Goal: Task Accomplishment & Management: Manage account settings

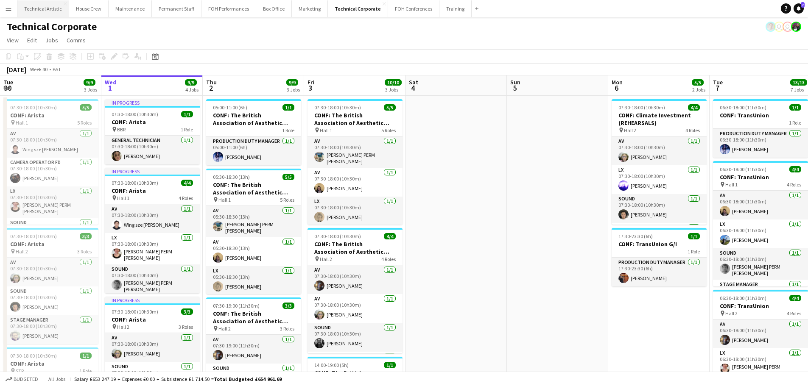
click at [54, 5] on button "Technical Artistic Close" at bounding box center [43, 8] width 52 height 17
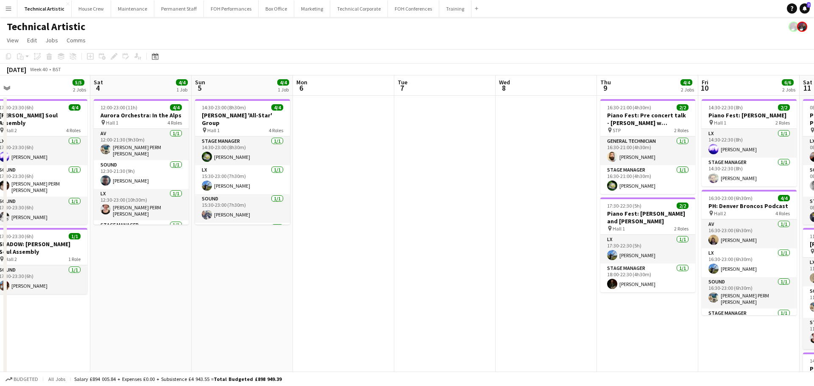
scroll to position [0, 246]
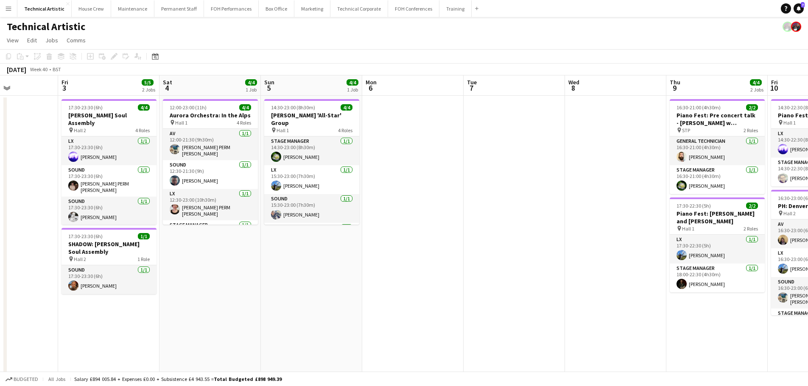
drag, startPoint x: 641, startPoint y: 124, endPoint x: 395, endPoint y: 111, distance: 246.2
click at [395, 111] on app-calendar-viewport "Tue 30 Wed 1 4/4 1 Job Thu 2 Fri 3 5/5 2 Jobs Sat 4 4/4 1 Job Sun 5 4/4 1 Job M…" at bounding box center [404, 271] width 808 height 392
click at [86, 13] on button "House Crew Close" at bounding box center [91, 8] width 39 height 17
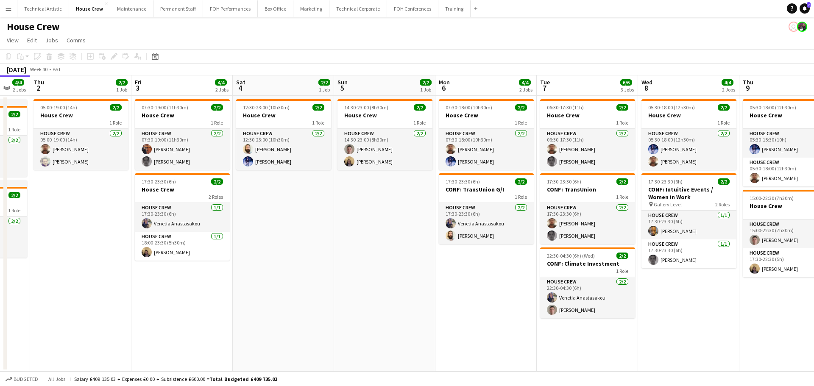
scroll to position [0, 300]
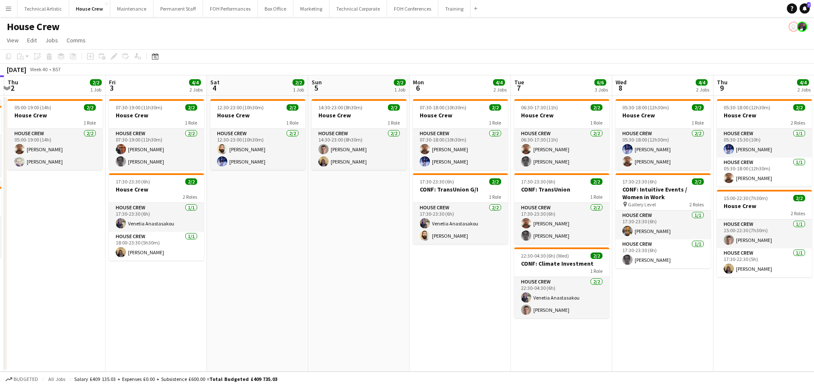
drag, startPoint x: 471, startPoint y: 200, endPoint x: 308, endPoint y: 183, distance: 164.6
click at [308, 183] on app-calendar-viewport "Mon 29 4/4 2 Jobs Tue 30 2/2 1 Job Wed 1 4/4 2 Jobs Thu 2 2/2 1 Job Fri 3 4/4 2…" at bounding box center [407, 223] width 814 height 296
click at [329, 9] on button "Technical Corporate Close" at bounding box center [358, 8] width 58 height 17
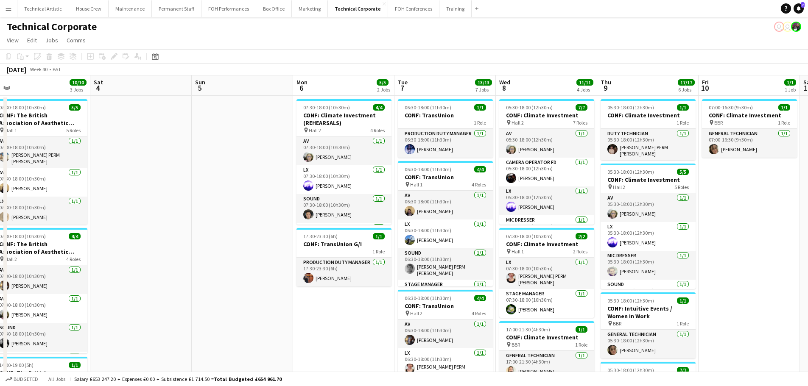
scroll to position [0, 318]
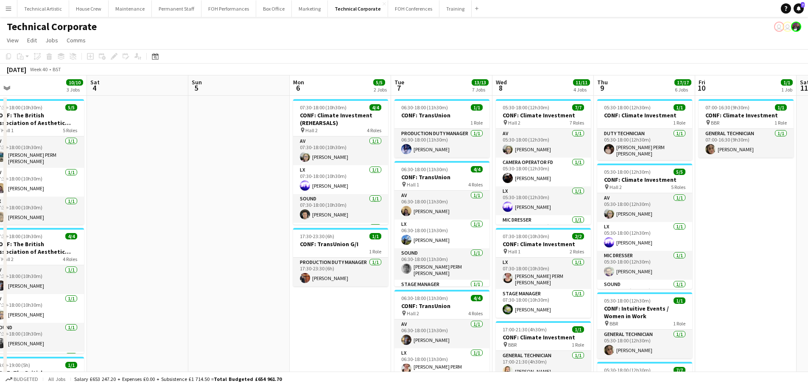
drag, startPoint x: 507, startPoint y: 176, endPoint x: 188, endPoint y: 159, distance: 318.8
click at [188, 159] on app-calendar-viewport "Tue 30 9/9 3 Jobs Wed 1 9/9 4 Jobs Thu 2 9/9 3 Jobs Fri 3 10/10 3 Jobs Sat 4 Su…" at bounding box center [404, 383] width 808 height 616
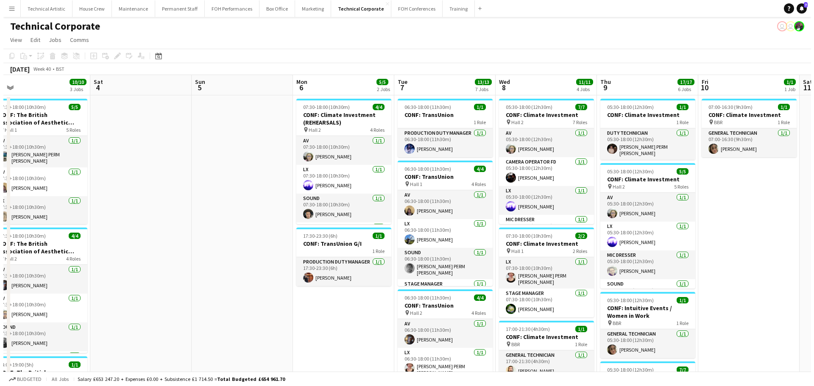
scroll to position [0, 0]
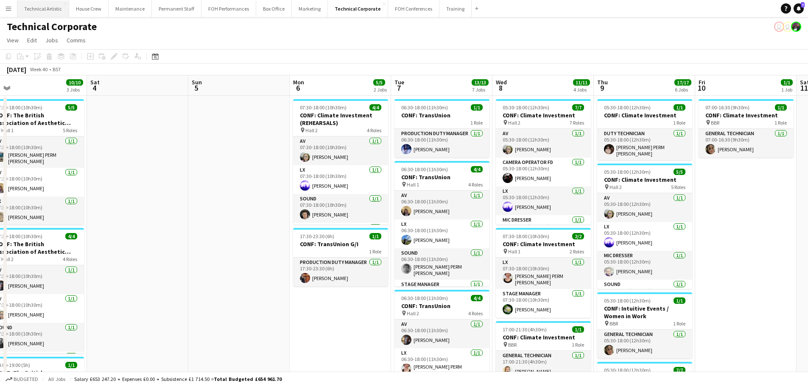
click at [47, 8] on button "Technical Artistic Close" at bounding box center [43, 8] width 52 height 17
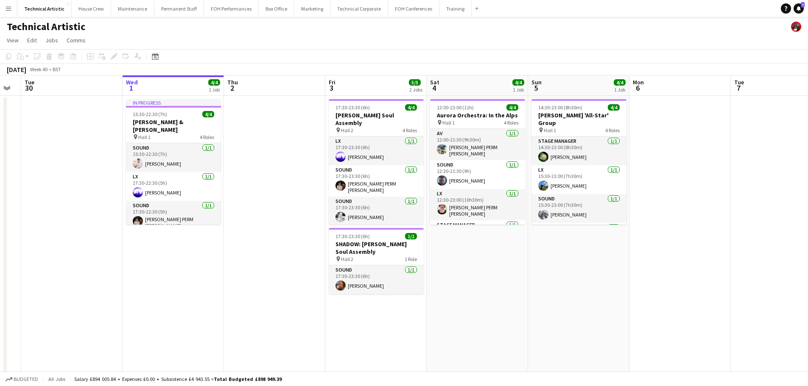
scroll to position [0, 329]
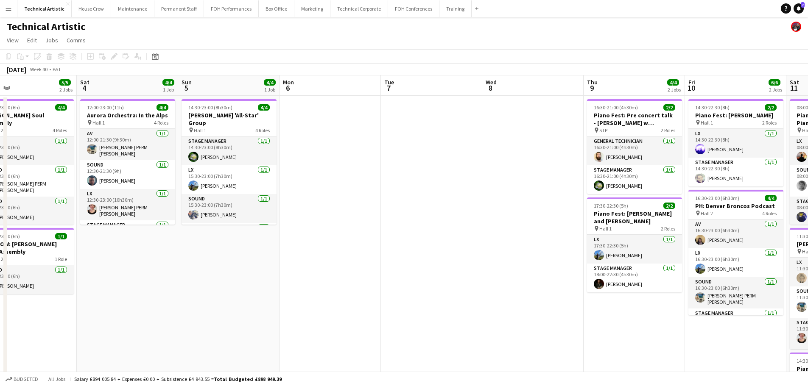
drag, startPoint x: 513, startPoint y: 201, endPoint x: 185, endPoint y: 193, distance: 328.6
click at [185, 193] on app-calendar-viewport "Tue 30 Wed 1 4/4 1 Job Thu 2 Fri 3 5/5 2 Jobs Sat 4 4/4 1 Job Sun 5 4/4 1 Job M…" at bounding box center [404, 271] width 808 height 392
click at [367, 151] on app-date-cell at bounding box center [329, 282] width 101 height 372
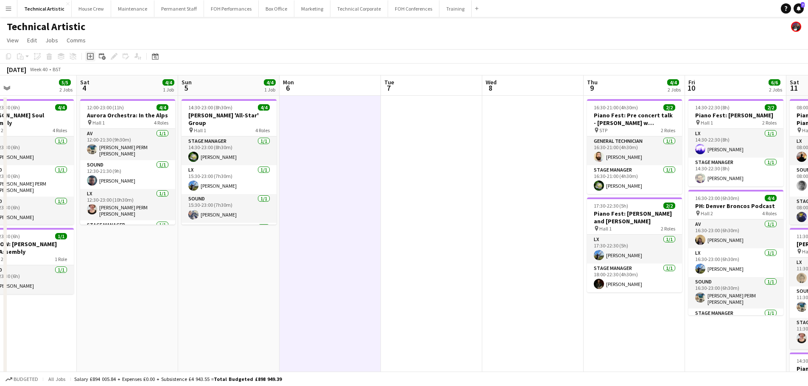
click at [95, 55] on div "Add job" at bounding box center [90, 56] width 10 height 10
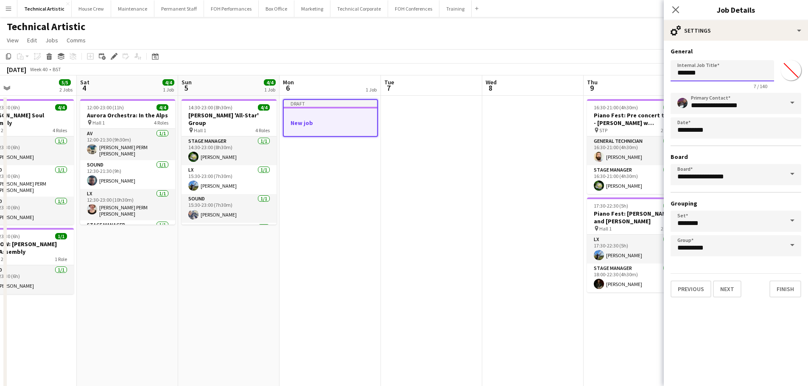
click at [599, 56] on body "Menu Boards Boards Boards All jobs Status Workforce Workforce My Workforce Recr…" at bounding box center [404, 241] width 808 height 482
type input "**********"
drag, startPoint x: 761, startPoint y: 72, endPoint x: 778, endPoint y: 71, distance: 17.4
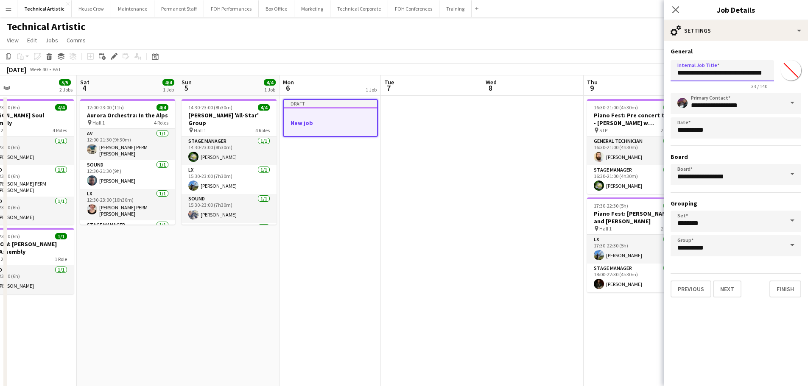
click at [778, 71] on div "**********" at bounding box center [735, 73] width 131 height 33
click at [718, 288] on button "Next" at bounding box center [727, 289] width 28 height 17
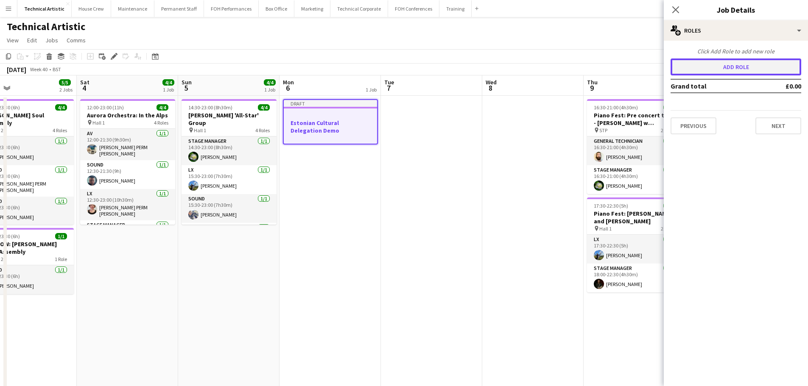
click at [718, 72] on button "Add role" at bounding box center [735, 67] width 131 height 17
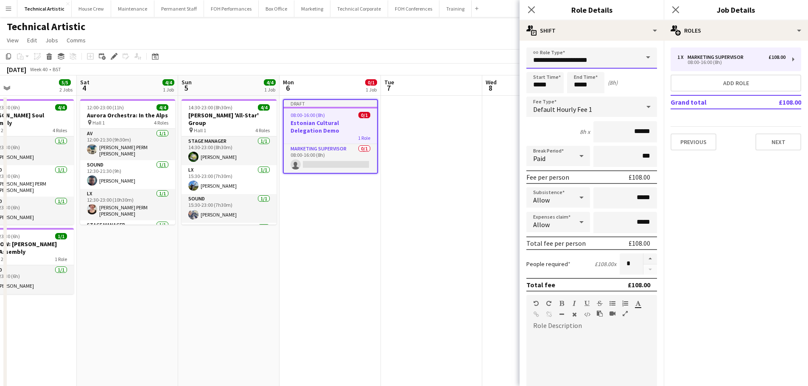
drag, startPoint x: 588, startPoint y: 60, endPoint x: 488, endPoint y: 62, distance: 100.1
click at [488, 62] on body "Menu Boards Boards Boards All jobs Status Workforce Workforce My Workforce Recr…" at bounding box center [404, 241] width 808 height 482
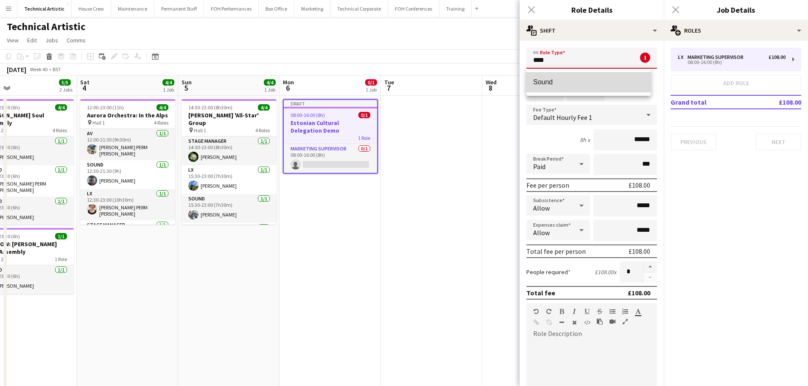
click at [546, 88] on mat-option "Sound" at bounding box center [588, 82] width 124 height 20
type input "*****"
type input "******"
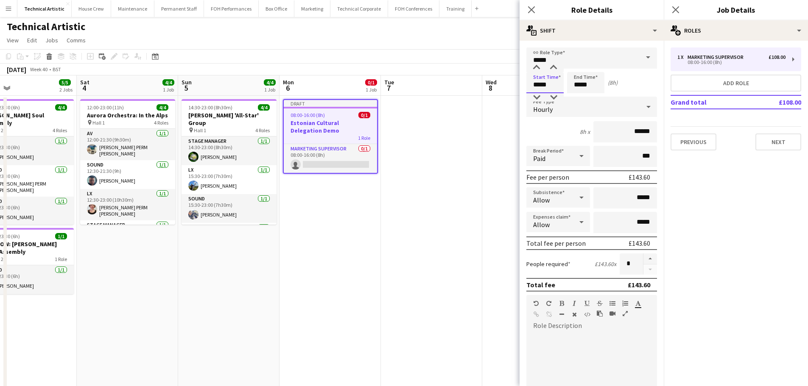
drag, startPoint x: 551, startPoint y: 86, endPoint x: 496, endPoint y: 81, distance: 54.9
click at [496, 81] on body "Menu Boards Boards Boards All jobs Status Workforce Workforce My Workforce Recr…" at bounding box center [404, 241] width 808 height 482
type input "*****"
drag, startPoint x: 594, startPoint y: 82, endPoint x: 488, endPoint y: 69, distance: 106.8
click at [488, 69] on body "Menu Boards Boards Boards All jobs Status Workforce Workforce My Workforce Recr…" at bounding box center [404, 241] width 808 height 482
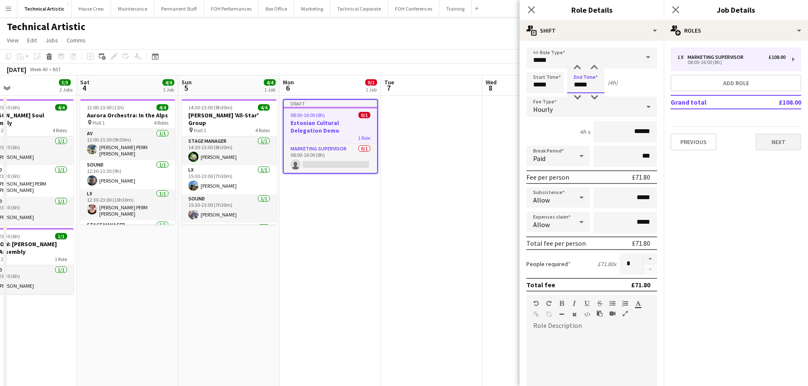
type input "*****"
click at [757, 140] on button "Next" at bounding box center [778, 142] width 46 height 17
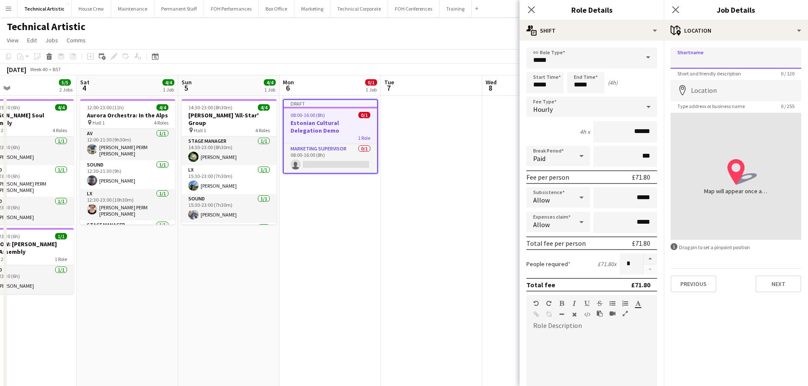
click at [704, 59] on input "Shortname" at bounding box center [735, 57] width 131 height 21
type input "******"
click at [779, 285] on button "Next" at bounding box center [778, 284] width 46 height 17
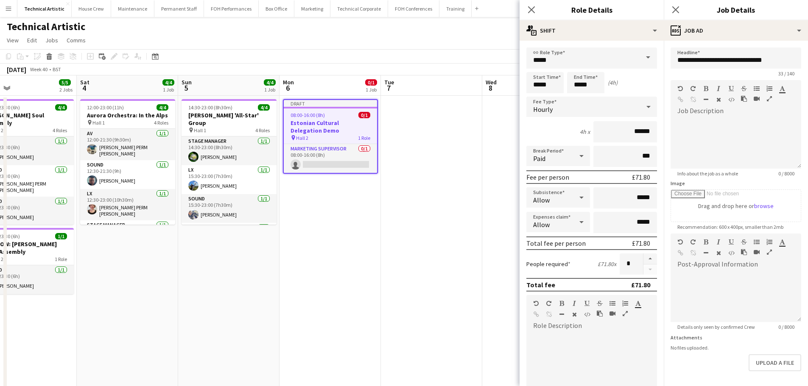
click at [422, 43] on app-page-menu "View Day view expanded Day view collapsed Month view Date picker Jump to today …" at bounding box center [404, 41] width 808 height 16
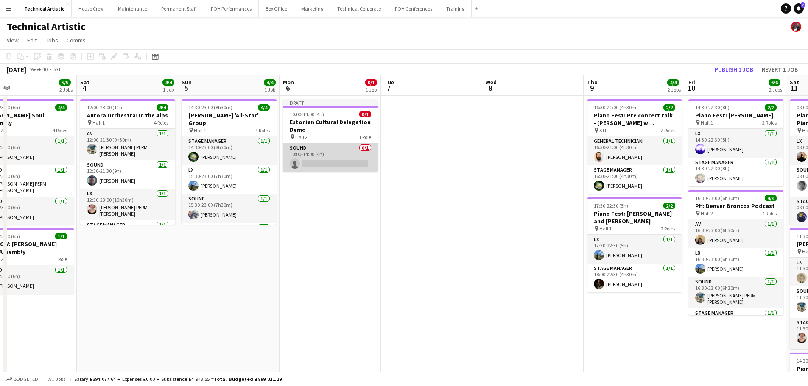
click at [353, 146] on app-card-role "Sound 0/1 10:00-14:00 (4h) single-neutral-actions" at bounding box center [330, 157] width 95 height 29
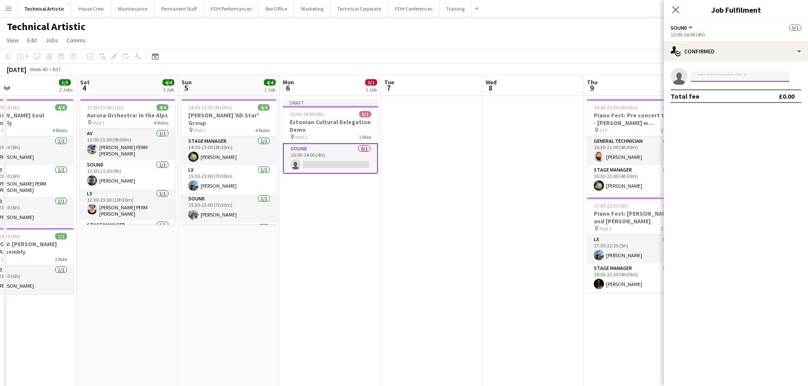
click at [725, 77] on input at bounding box center [740, 77] width 98 height 10
click at [291, 131] on h3 "Estonian Cultural Delegation Demo" at bounding box center [330, 125] width 95 height 15
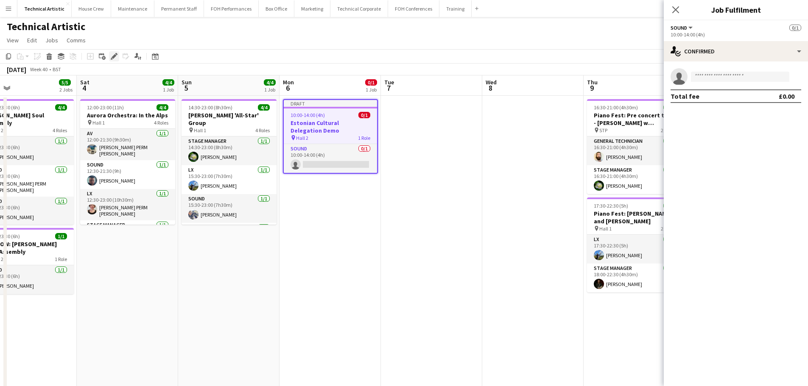
click at [117, 58] on icon "Edit" at bounding box center [114, 56] width 7 height 7
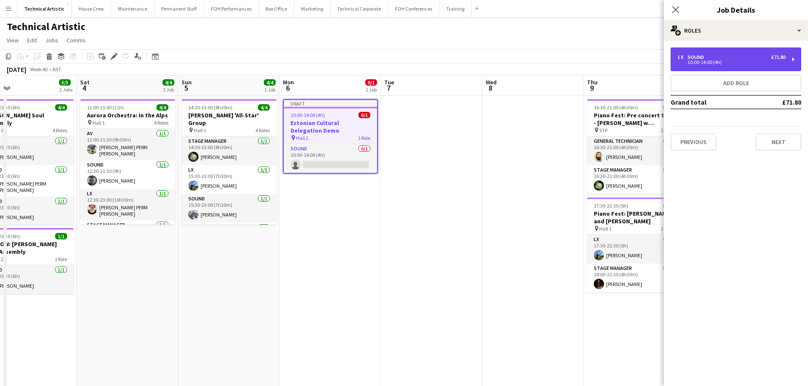
click at [761, 56] on div "1 x Sound £71.80" at bounding box center [731, 57] width 108 height 6
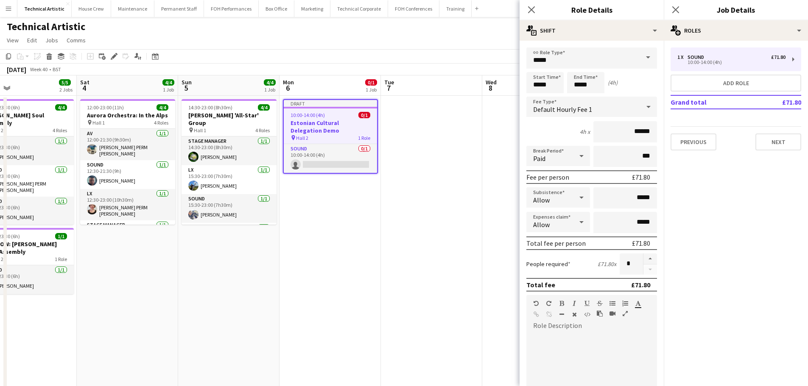
click at [597, 110] on div "Default Hourly Fee 1" at bounding box center [583, 107] width 114 height 20
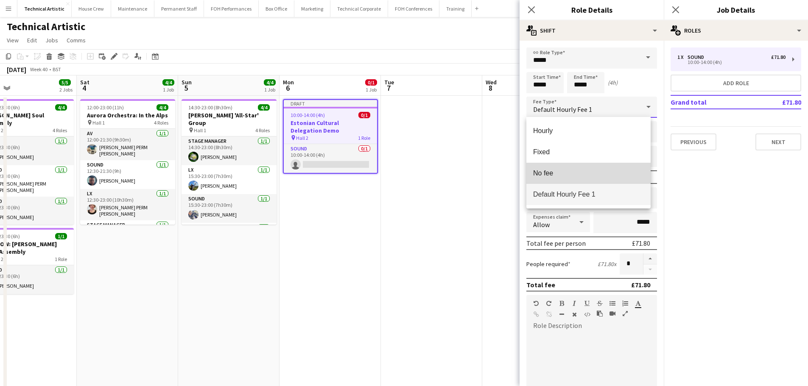
click at [570, 171] on span "No fee" at bounding box center [588, 173] width 111 height 8
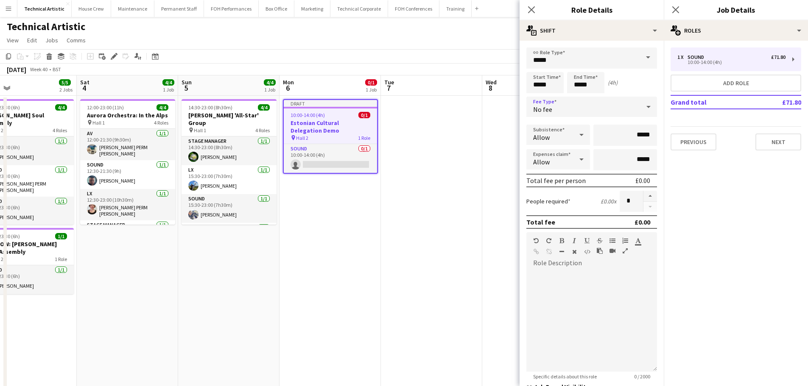
click at [381, 53] on app-toolbar "Copy Paste Paste Ctrl+V Paste with crew Ctrl+Shift+V Paste linked Job Delete Gr…" at bounding box center [404, 56] width 808 height 14
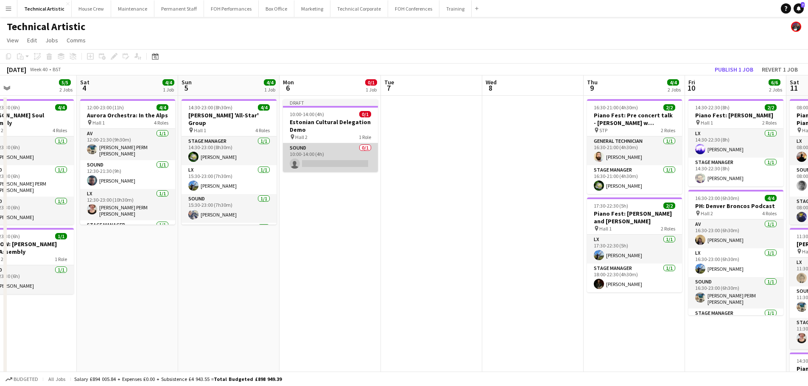
click at [334, 168] on app-card-role "Sound 0/1 10:00-14:00 (4h) single-neutral-actions" at bounding box center [330, 157] width 95 height 29
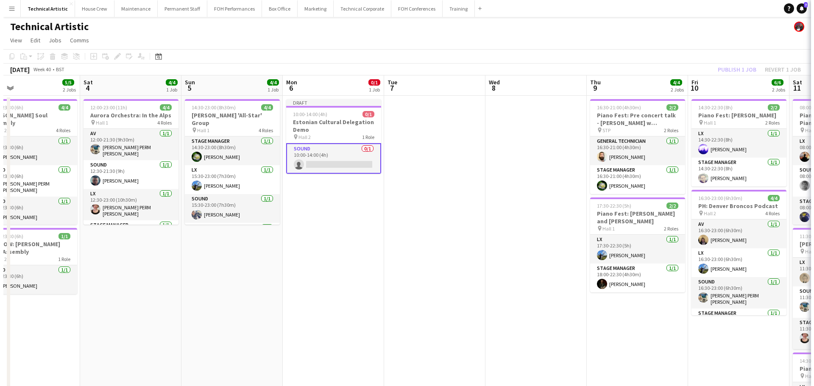
scroll to position [0, 329]
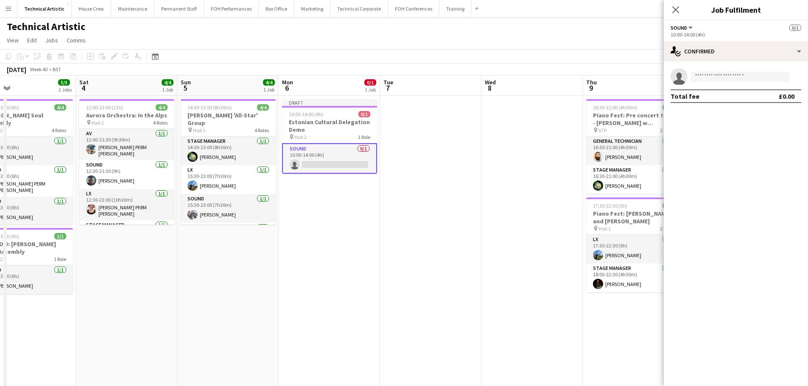
click at [733, 84] on app-invite-slot "single-neutral-actions" at bounding box center [735, 76] width 144 height 17
click at [732, 79] on input at bounding box center [740, 77] width 98 height 10
type input "*****"
click at [728, 89] on span "[PERSON_NAME] PERM [PERSON_NAME]" at bounding box center [726, 88] width 59 height 7
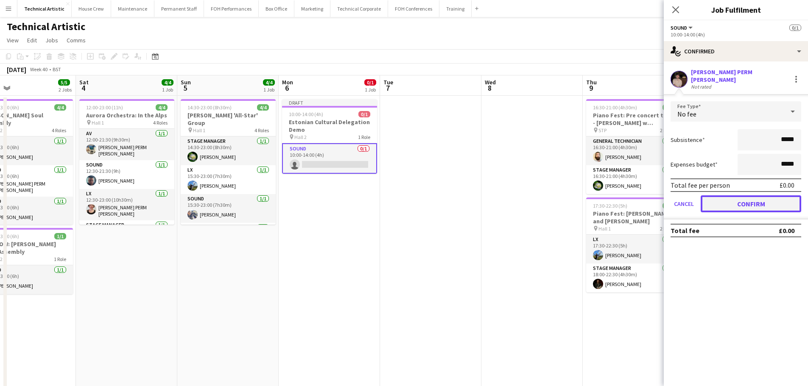
click at [767, 195] on button "Confirm" at bounding box center [750, 203] width 100 height 17
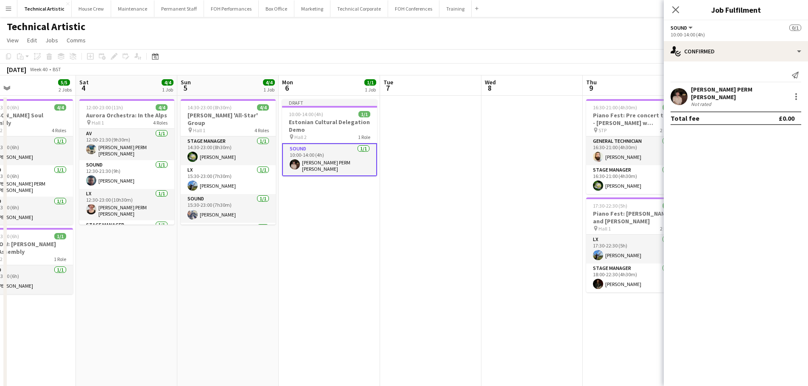
click at [438, 39] on app-page-menu "View Day view expanded Day view collapsed Month view Date picker Jump to today …" at bounding box center [404, 41] width 808 height 16
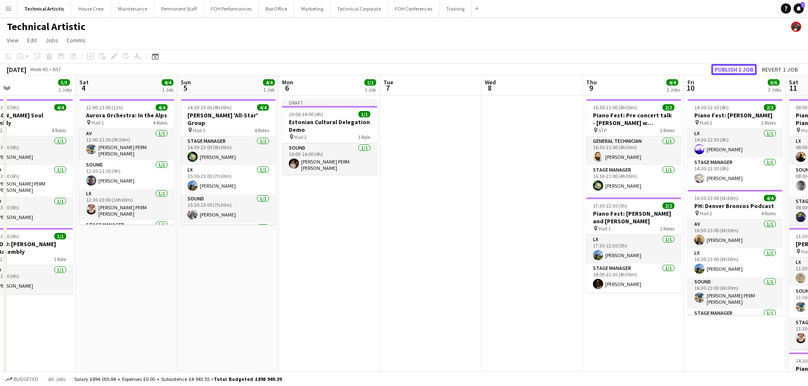
click at [722, 67] on button "Publish 1 job" at bounding box center [733, 69] width 45 height 11
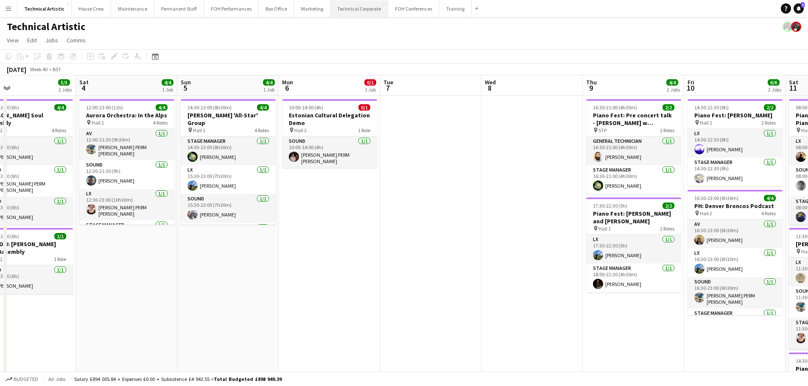
click at [337, 10] on button "Technical Corporate Close" at bounding box center [359, 8] width 58 height 17
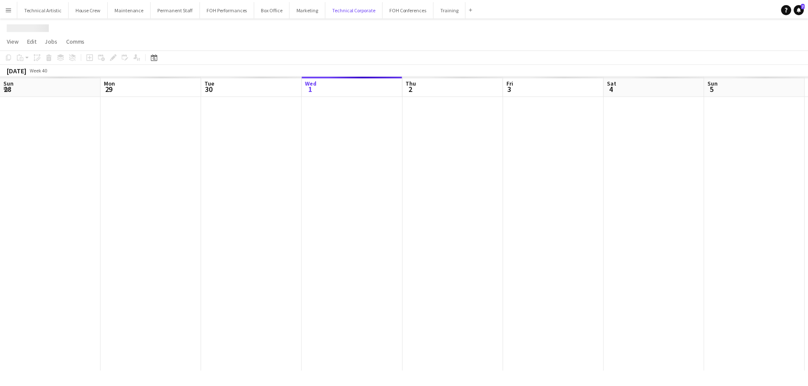
scroll to position [0, 203]
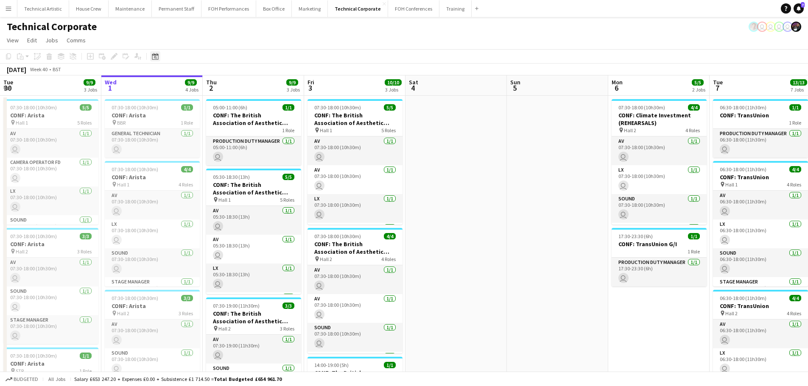
click at [150, 56] on div "Date picker" at bounding box center [155, 56] width 10 height 10
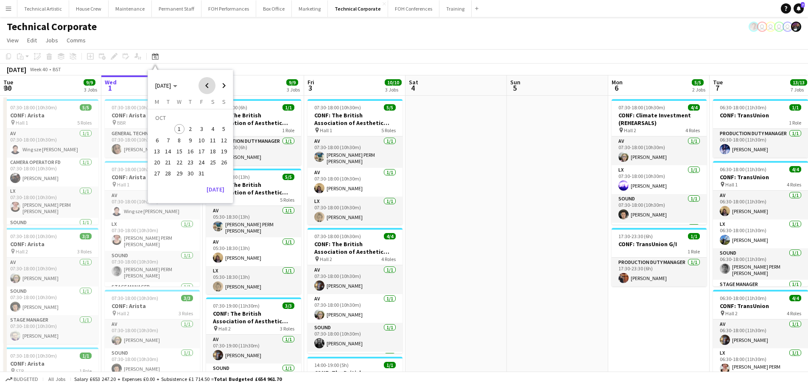
click at [207, 84] on span "Previous month" at bounding box center [206, 85] width 17 height 17
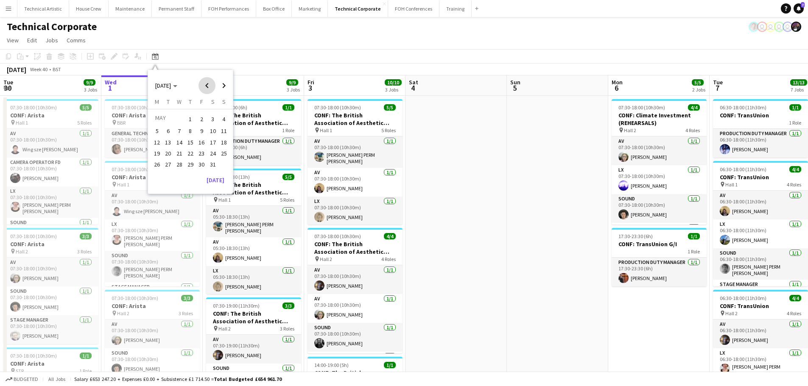
click at [207, 84] on span "Previous month" at bounding box center [206, 85] width 17 height 17
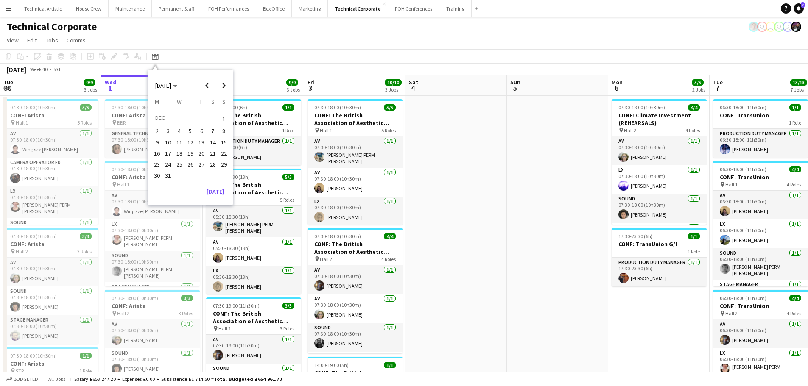
click at [155, 134] on span "2" at bounding box center [157, 131] width 10 height 10
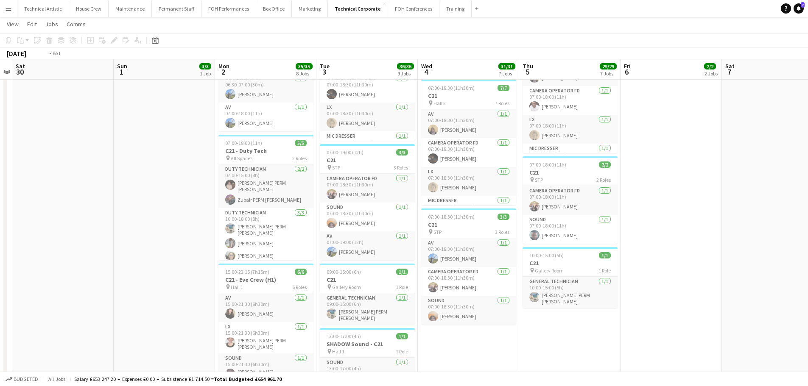
scroll to position [0, 299]
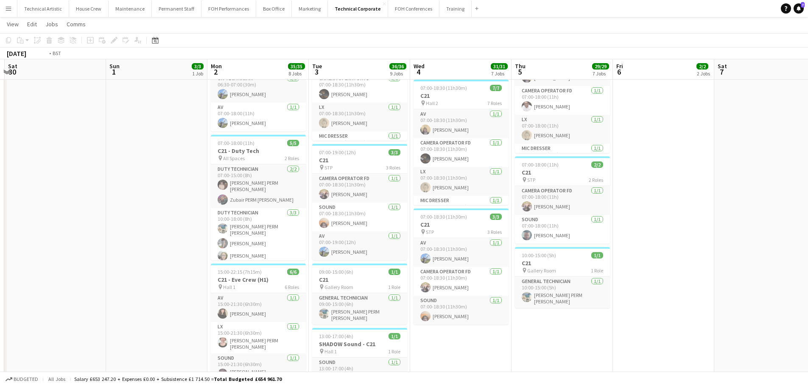
drag, startPoint x: 551, startPoint y: 150, endPoint x: 321, endPoint y: 120, distance: 231.7
click at [315, 120] on app-calendar-viewport "Wed 27 1/1 1 Job Thu 28 8/8 5 Jobs Fri 29 Sat 30 Sun 1 3/3 1 Job Mon 2 35/35 8 …" at bounding box center [404, 7] width 808 height 1051
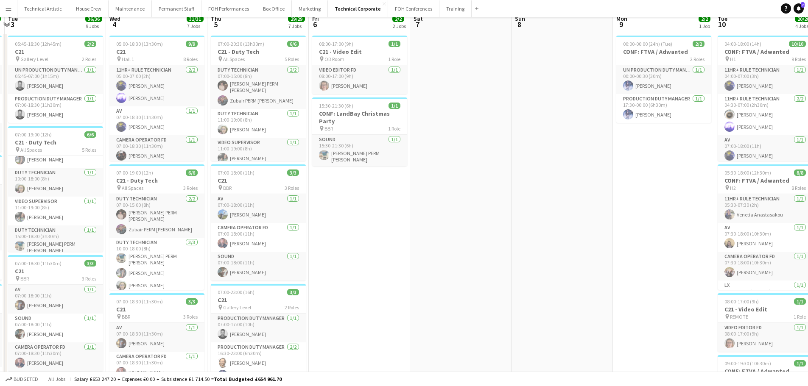
scroll to position [0, 0]
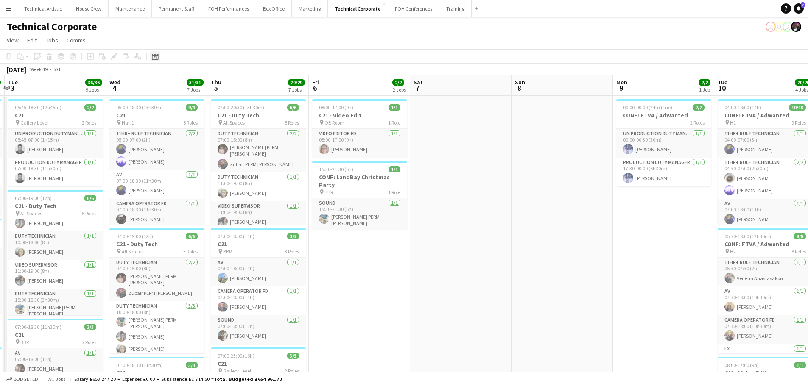
click at [155, 59] on icon "Date picker" at bounding box center [155, 56] width 7 height 7
click at [211, 189] on button "[DATE]" at bounding box center [215, 192] width 25 height 14
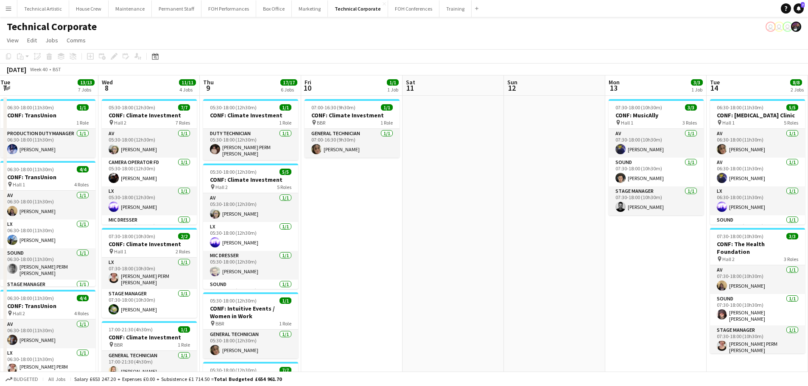
drag, startPoint x: 460, startPoint y: 206, endPoint x: 0, endPoint y: 143, distance: 464.2
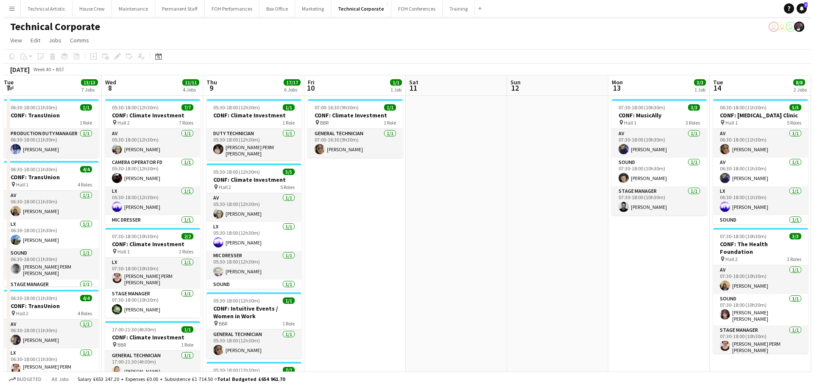
scroll to position [0, 249]
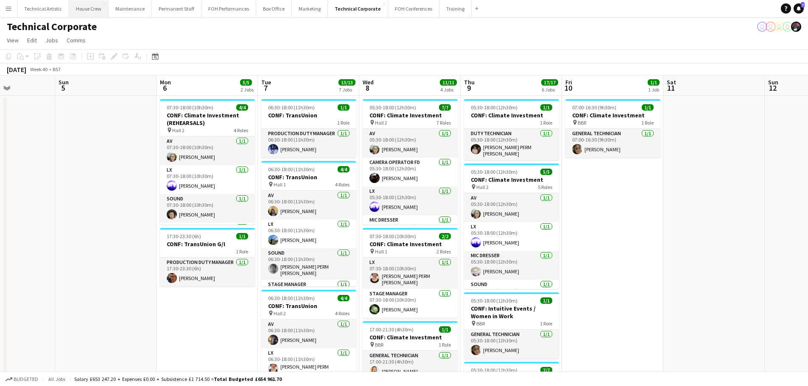
click at [101, 13] on button "House Crew Close" at bounding box center [88, 8] width 39 height 17
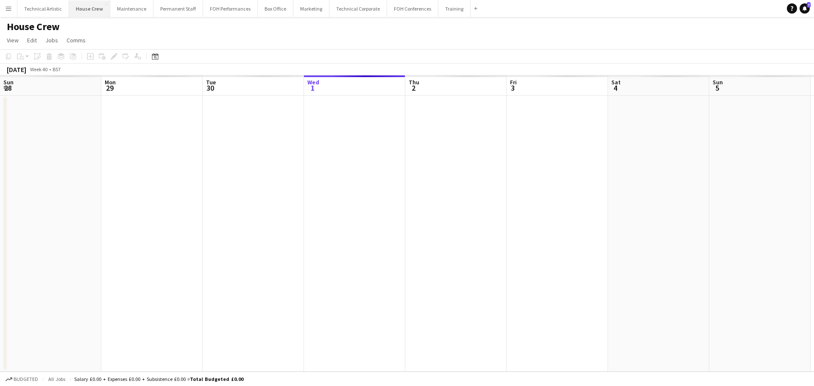
scroll to position [0, 203]
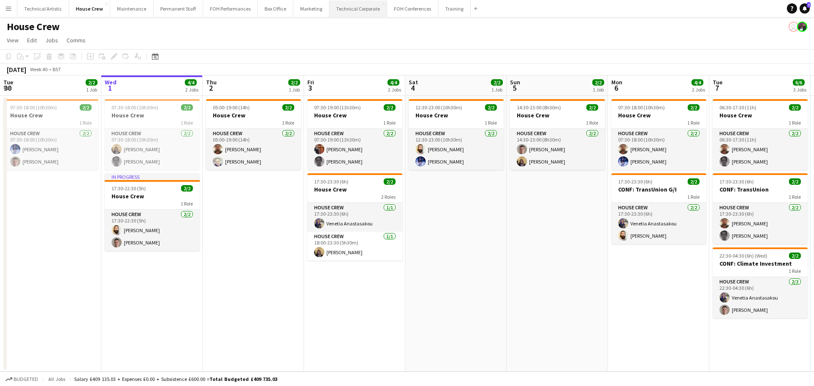
click at [345, 11] on button "Technical Corporate Close" at bounding box center [358, 8] width 58 height 17
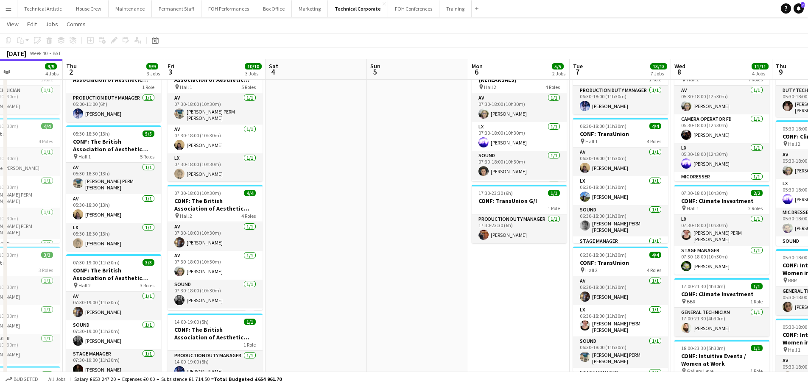
drag, startPoint x: 454, startPoint y: 176, endPoint x: 114, endPoint y: 197, distance: 340.7
click at [89, 191] on app-calendar-viewport "Sun 28 Mon 29 1/1 1 Job Tue 30 9/9 3 Jobs Wed 1 9/9 4 Jobs Thu 2 9/9 3 Jobs Fri…" at bounding box center [404, 319] width 808 height 657
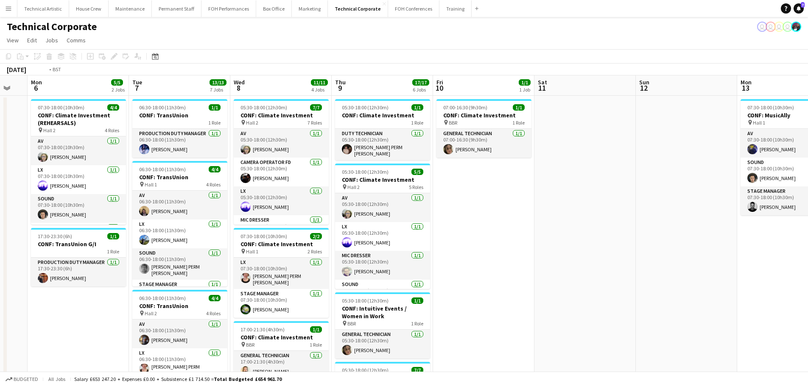
drag, startPoint x: 557, startPoint y: 162, endPoint x: 1, endPoint y: 145, distance: 556.9
click at [0, 145] on app-calendar-viewport "Thu 2 9/9 3 Jobs Fri 3 10/10 3 Jobs Sat 4 Sun 5 Mon 6 5/5 2 Jobs Tue 7 13/13 7 …" at bounding box center [404, 383] width 808 height 616
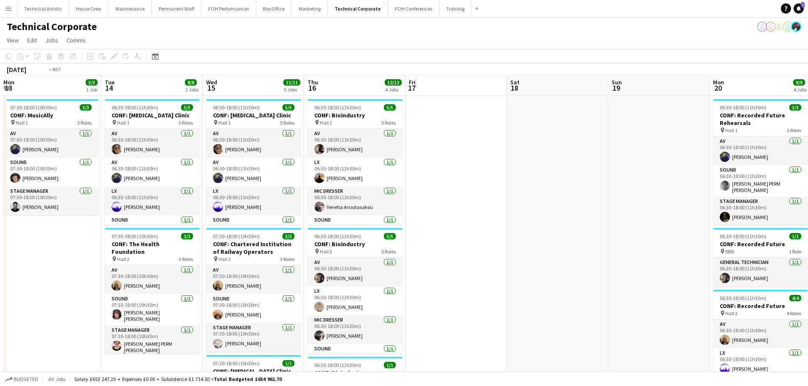
drag, startPoint x: 382, startPoint y: 244, endPoint x: 785, endPoint y: 126, distance: 420.0
click at [785, 126] on app-calendar-viewport "Sat 11 Sun 12 Mon 13 3/3 1 Job Tue 14 8/8 2 Jobs Wed 15 11/11 5 Jobs Thu 16 12/…" at bounding box center [404, 383] width 808 height 616
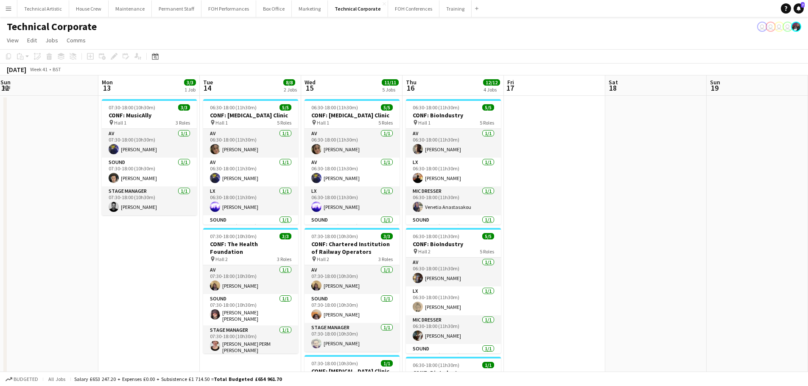
drag, startPoint x: 304, startPoint y: 256, endPoint x: 295, endPoint y: 229, distance: 29.1
click at [34, 216] on app-calendar-viewport "Tue 7 13/13 7 Jobs Wed 8 11/11 4 Jobs Thu 9 17/17 6 Jobs Fri 10 1/1 1 Job Sat 1…" at bounding box center [404, 383] width 808 height 616
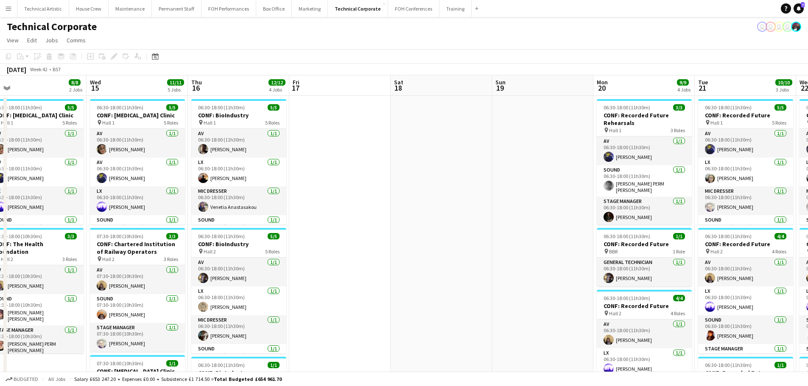
drag, startPoint x: 476, startPoint y: 243, endPoint x: 0, endPoint y: 191, distance: 478.5
click at [0, 191] on app-calendar-viewport "Sat 11 Sun 12 Mon 13 3/3 1 Job Tue 14 8/8 2 Jobs Wed 15 11/11 5 Jobs Thu 16 12/…" at bounding box center [404, 383] width 808 height 616
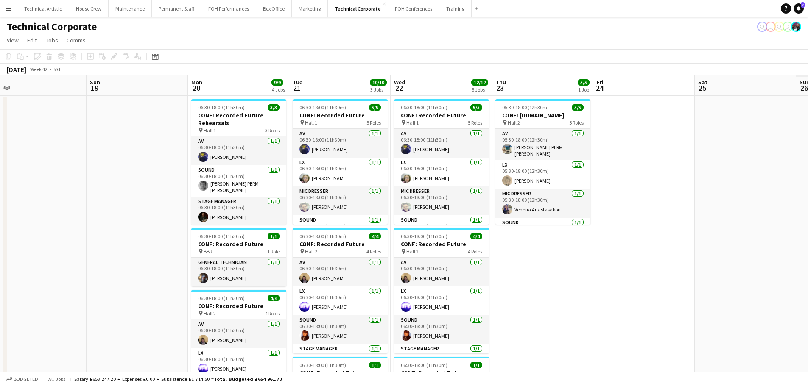
scroll to position [0, 293]
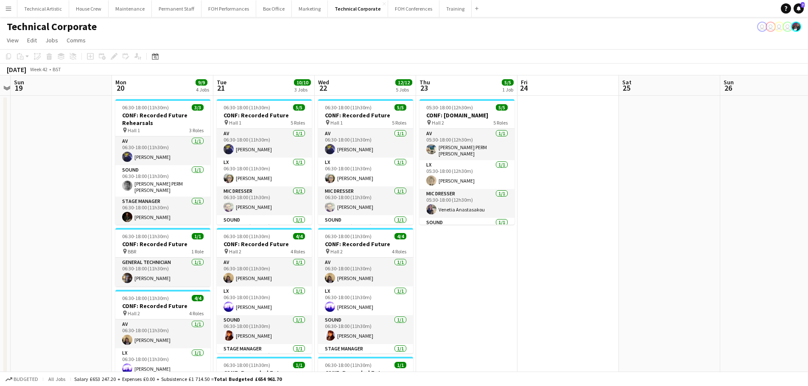
drag, startPoint x: 110, startPoint y: 154, endPoint x: 26, endPoint y: 152, distance: 84.4
click at [26, 152] on app-calendar-viewport "Thu 16 12/12 4 Jobs Fri 17 Sat 18 Sun 19 Mon 20 9/9 4 Jobs Tue 21 10/10 3 Jobs …" at bounding box center [404, 383] width 808 height 616
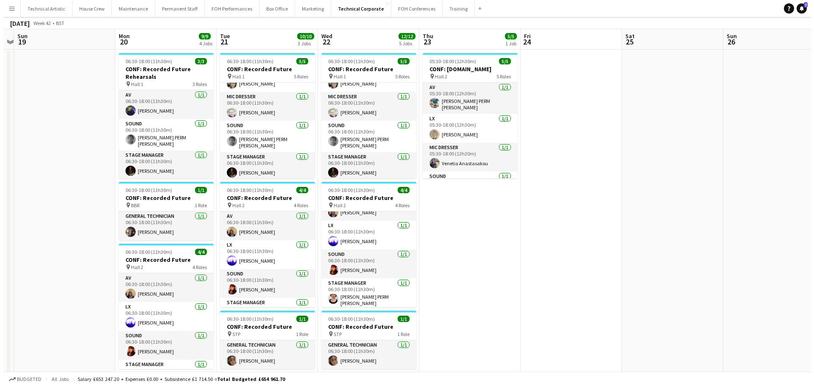
scroll to position [0, 0]
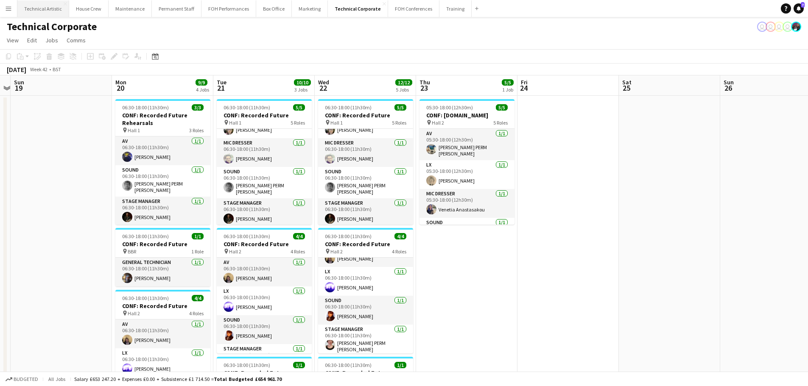
click at [48, 11] on button "Technical Artistic Close" at bounding box center [43, 8] width 52 height 17
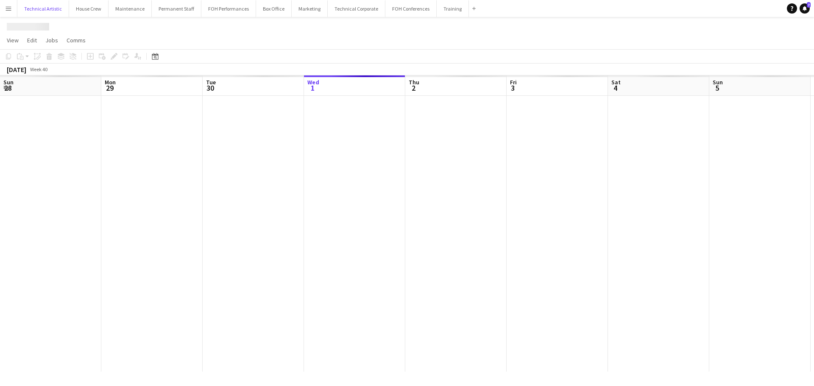
scroll to position [0, 203]
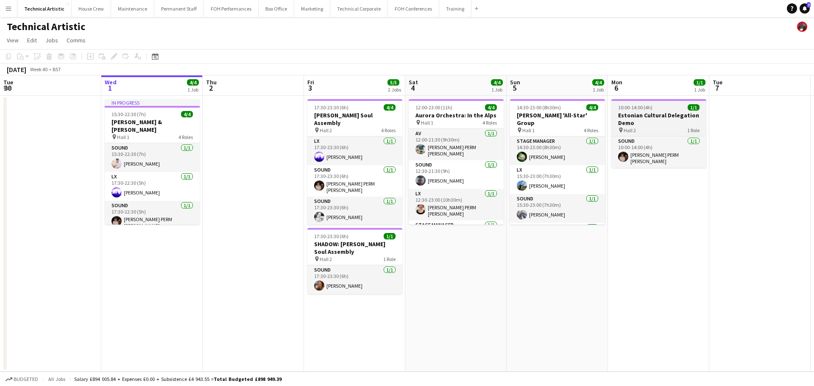
click at [687, 132] on span "1 Role" at bounding box center [693, 130] width 12 height 6
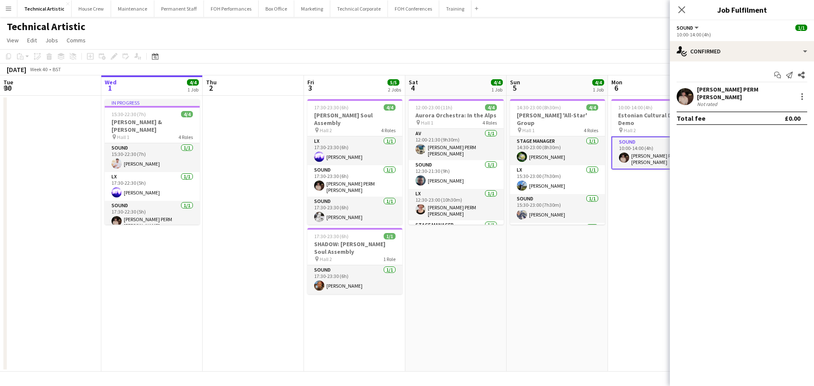
click at [633, 54] on app-toolbar "Copy Paste Paste Ctrl+V Paste with crew Ctrl+Shift+V Paste linked Job Delete Gr…" at bounding box center [407, 56] width 814 height 14
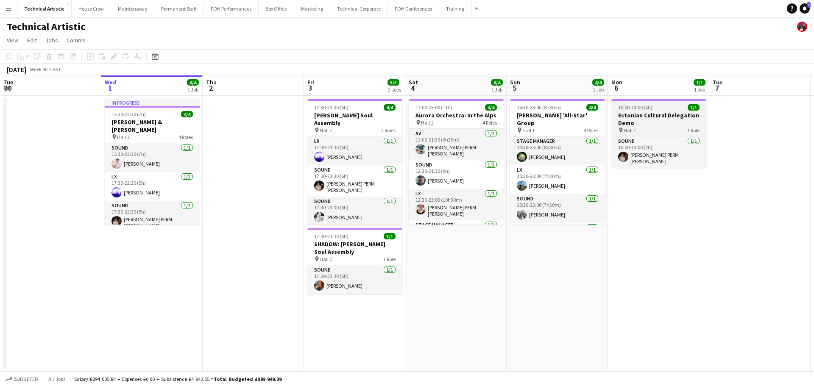
click at [635, 117] on h3 "Estonian Cultural Delegation Demo" at bounding box center [658, 118] width 95 height 15
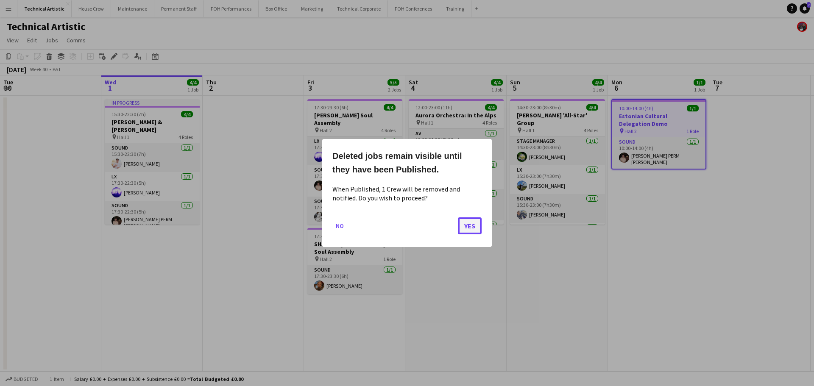
click at [481, 232] on button "Yes" at bounding box center [470, 225] width 24 height 17
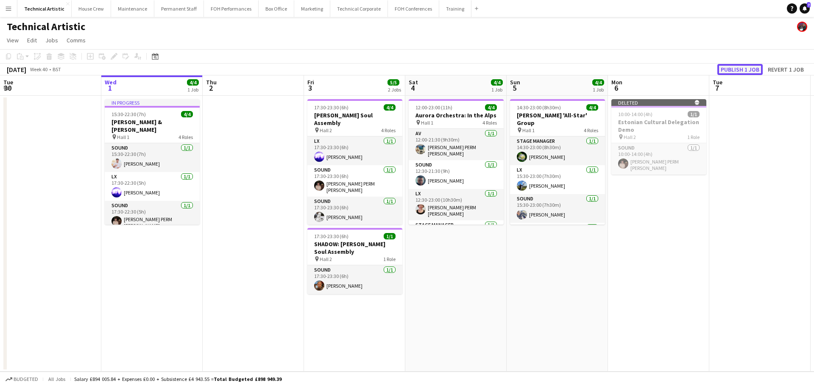
click at [736, 72] on button "Publish 1 job" at bounding box center [739, 69] width 45 height 11
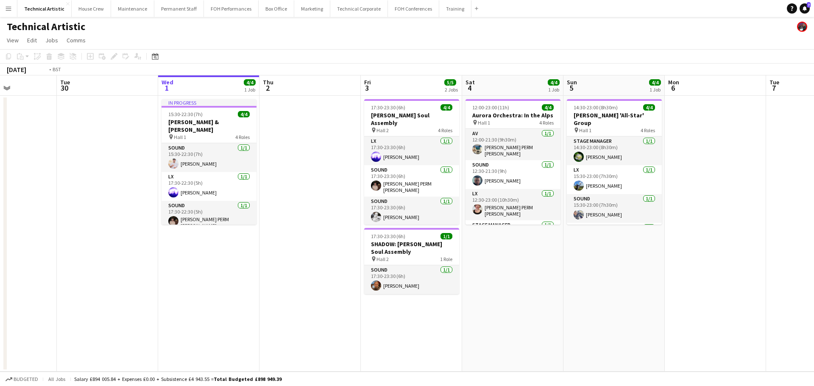
drag, startPoint x: 142, startPoint y: 215, endPoint x: 360, endPoint y: 215, distance: 218.8
click at [360, 215] on app-calendar-viewport "Sat 27 Sun 28 11/11 2 Jobs Mon 29 Tue 30 Wed 1 4/4 1 Job Thu 2 Fri 3 5/5 2 Jobs…" at bounding box center [407, 223] width 814 height 296
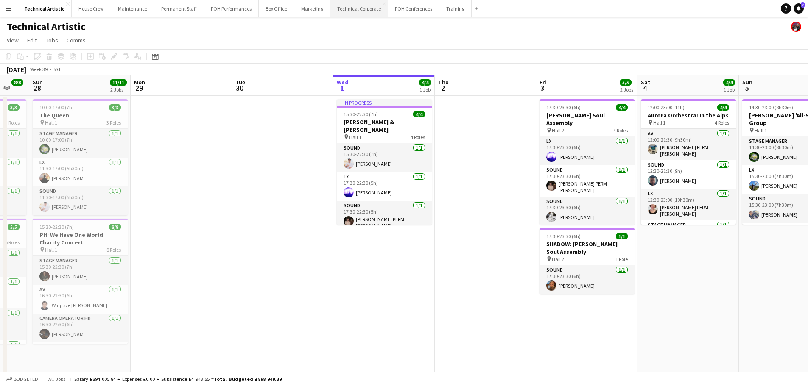
click at [355, 14] on button "Technical Corporate Close" at bounding box center [359, 8] width 58 height 17
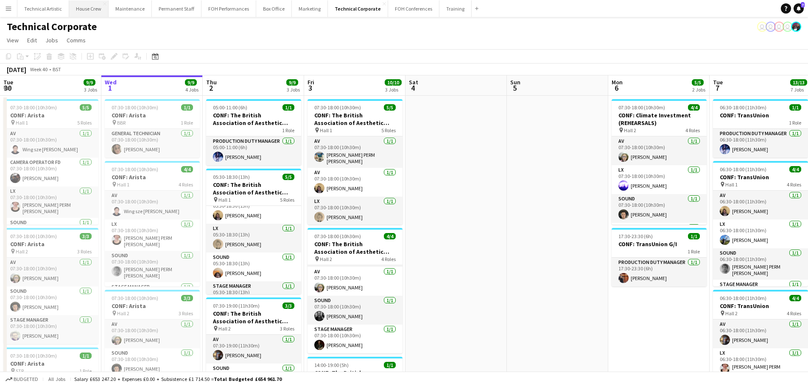
click at [86, 11] on button "House Crew Close" at bounding box center [88, 8] width 39 height 17
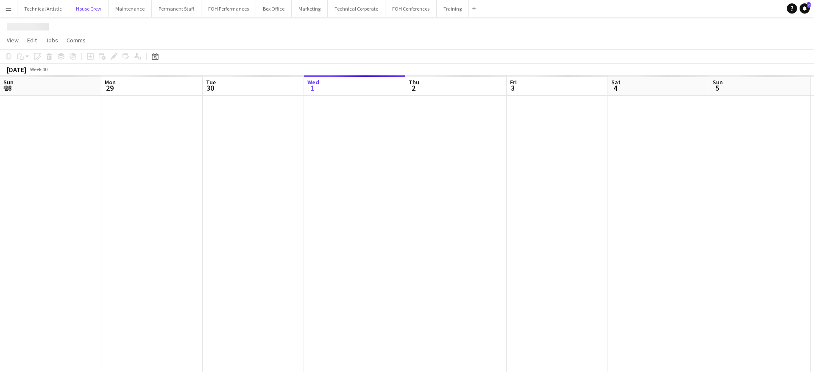
scroll to position [0, 203]
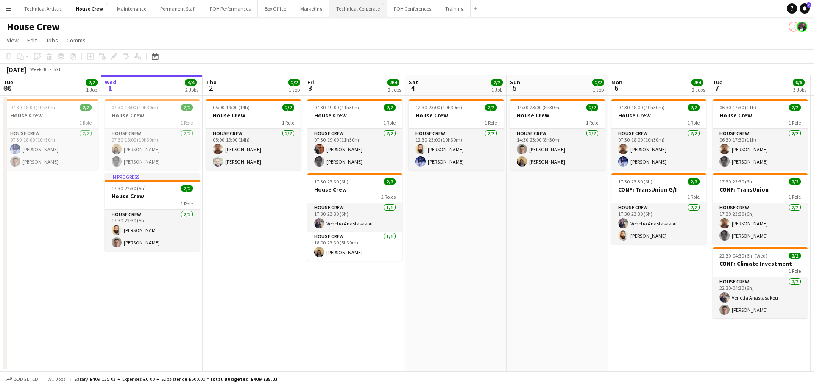
click at [329, 13] on button "Technical Corporate Close" at bounding box center [358, 8] width 58 height 17
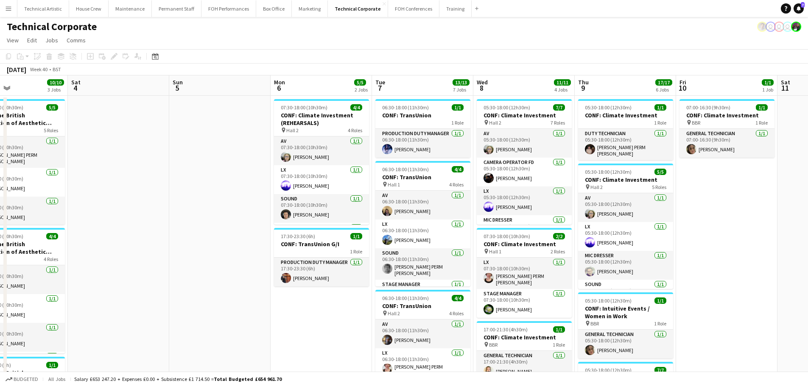
drag, startPoint x: 256, startPoint y: 203, endPoint x: 179, endPoint y: 198, distance: 76.9
click at [179, 198] on app-calendar-viewport "Tue 30 9/9 3 Jobs Wed 1 9/9 4 Jobs Thu 2 9/9 3 Jobs Fri 3 10/10 3 Jobs Sat 4 Su…" at bounding box center [404, 383] width 808 height 616
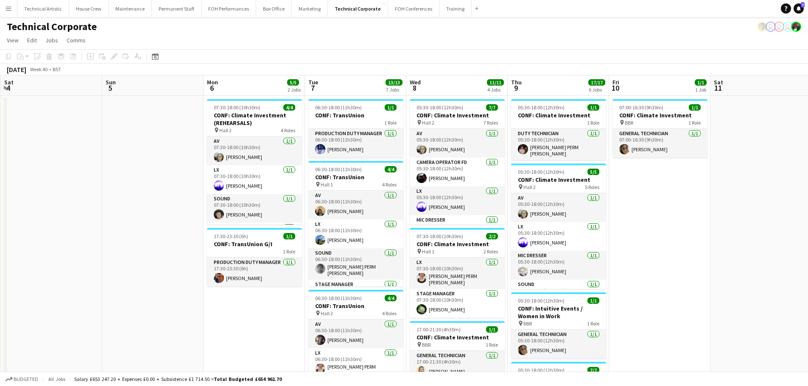
drag, startPoint x: 349, startPoint y: 268, endPoint x: 284, endPoint y: 264, distance: 65.0
click at [284, 264] on app-calendar-viewport "Wed 1 9/9 4 Jobs Thu 2 9/9 3 Jobs Fri 3 10/10 3 Jobs Sat 4 Sun 5 Mon 6 5/5 2 Jo…" at bounding box center [404, 383] width 808 height 616
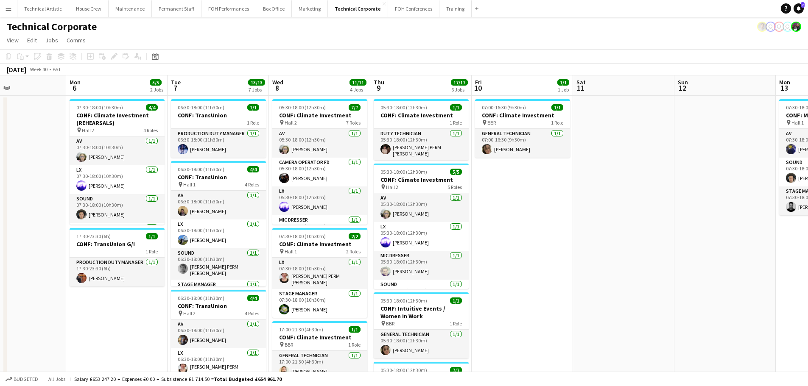
drag, startPoint x: 326, startPoint y: 267, endPoint x: 306, endPoint y: 267, distance: 19.9
click at [306, 267] on app-calendar-viewport "Thu 2 9/9 3 Jobs Fri 3 10/10 3 Jobs Sat 4 Sun 5 Mon 6 5/5 2 Jobs Tue 7 13/13 7 …" at bounding box center [404, 383] width 808 height 616
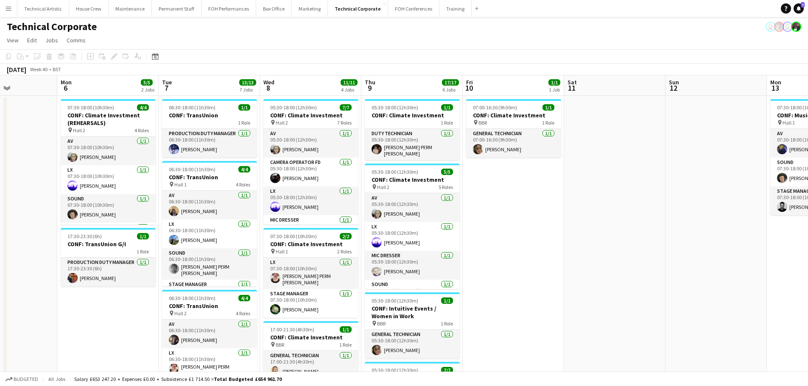
scroll to position [0, 204]
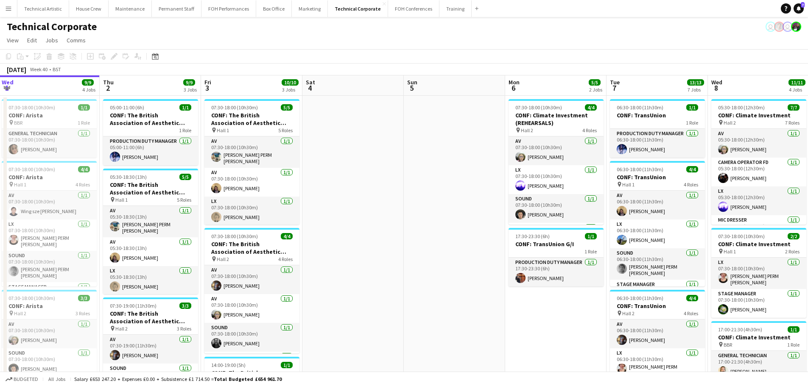
drag, startPoint x: 101, startPoint y: 272, endPoint x: 549, endPoint y: 243, distance: 448.6
click at [549, 243] on app-calendar-viewport "Mon 29 1/1 1 Job Tue 30 9/9 3 Jobs Wed 1 9/9 4 Jobs Thu 2 9/9 3 Jobs Fri 3 10/1…" at bounding box center [404, 383] width 808 height 616
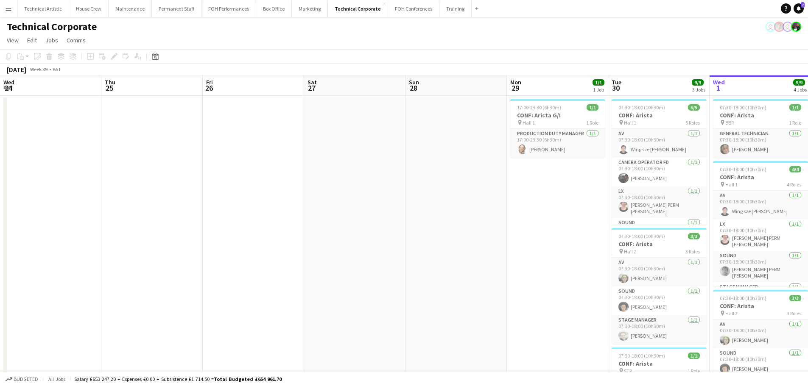
drag, startPoint x: 515, startPoint y: 234, endPoint x: 759, endPoint y: 234, distance: 243.8
click at [759, 234] on app-calendar-viewport "Wed 24 Thu 25 Fri 26 Sat 27 Sun 28 Mon 29 1/1 1 Job Tue 30 9/9 3 Jobs Wed 1 9/9…" at bounding box center [404, 383] width 808 height 616
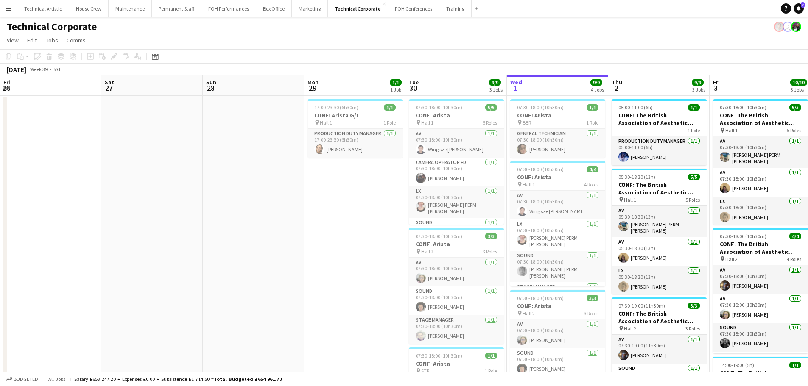
click at [26, 205] on app-date-cell at bounding box center [50, 393] width 101 height 595
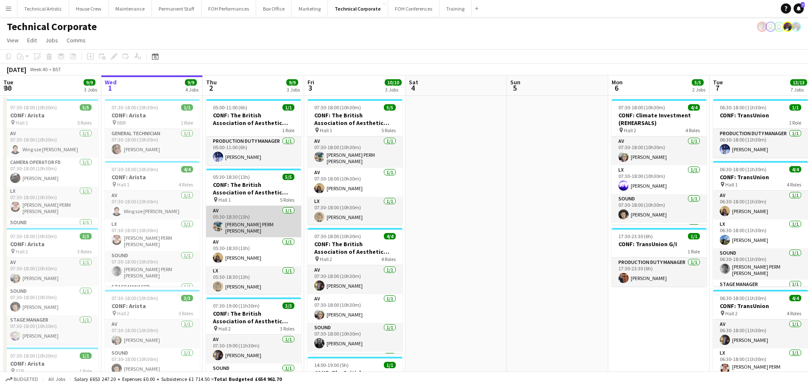
click at [267, 229] on app-card-role "AV [DATE] 05:30-18:30 (13h) [PERSON_NAME] PERM [PERSON_NAME]" at bounding box center [253, 221] width 95 height 31
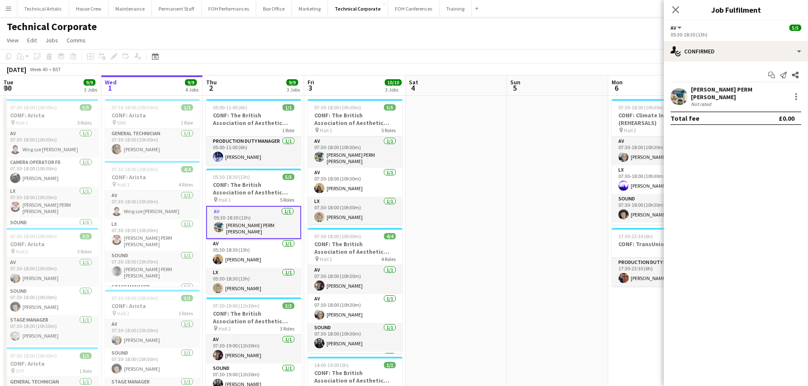
click at [692, 92] on div "[PERSON_NAME] PERM [PERSON_NAME]" at bounding box center [739, 93] width 97 height 15
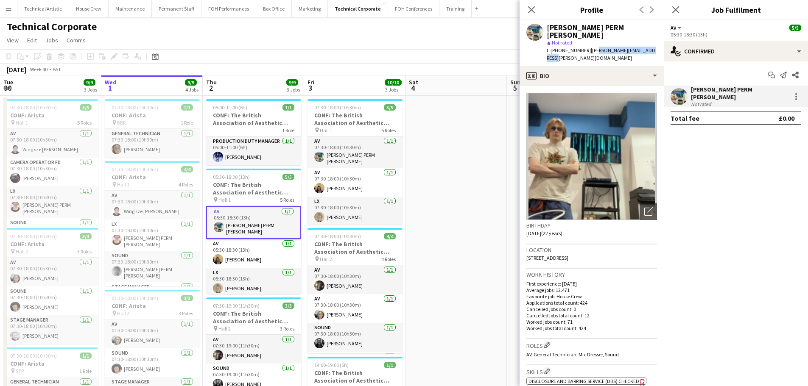
drag, startPoint x: 625, startPoint y: 42, endPoint x: 596, endPoint y: 40, distance: 29.8
click at [596, 40] on div "[PERSON_NAME] PERM [PERSON_NAME] star Not rated t. [PHONE_NUMBER] | [PERSON_NAM…" at bounding box center [591, 42] width 144 height 45
drag, startPoint x: 586, startPoint y: 42, endPoint x: 551, endPoint y: 43, distance: 35.7
click at [551, 47] on span "t. [PHONE_NUMBER]" at bounding box center [568, 50] width 44 height 6
click at [557, 47] on span "t. [PHONE_NUMBER]" at bounding box center [568, 50] width 44 height 6
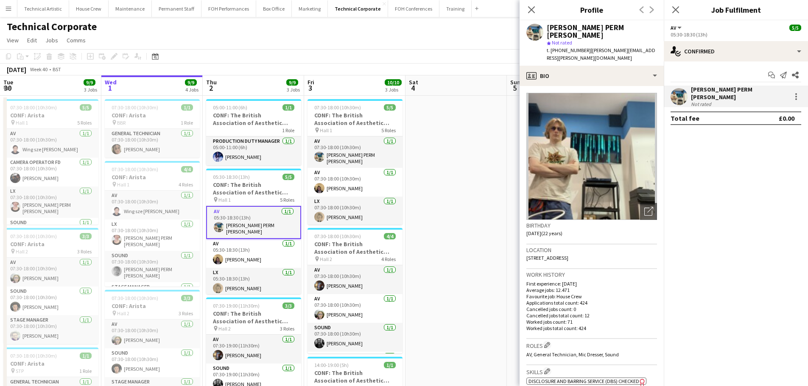
drag, startPoint x: 559, startPoint y: 44, endPoint x: 587, endPoint y: 42, distance: 27.6
click at [587, 47] on div "t. [PHONE_NUMBER] | [PERSON_NAME][EMAIL_ADDRESS][PERSON_NAME][DOMAIN_NAME]" at bounding box center [601, 54] width 110 height 15
copy span "07800511688"
drag, startPoint x: 611, startPoint y: 241, endPoint x: 527, endPoint y: 242, distance: 84.4
click at [527, 245] on div "Location [STREET_ADDRESS]" at bounding box center [591, 257] width 131 height 25
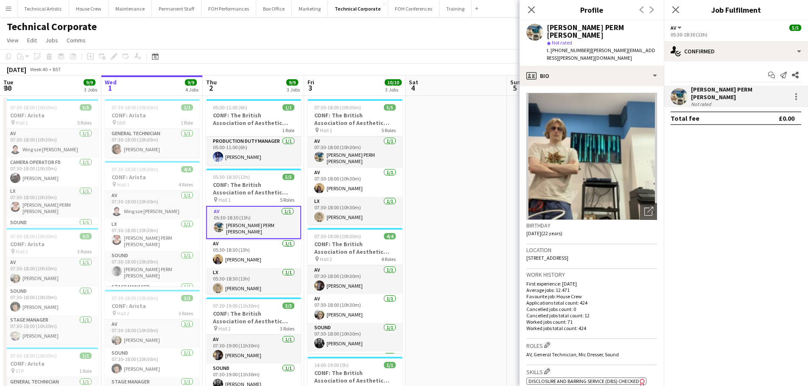
copy span "[STREET_ADDRESS]"
